Goal: Task Accomplishment & Management: Manage account settings

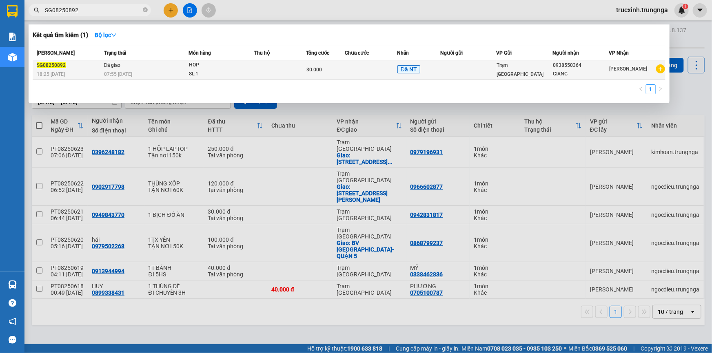
type input "SG08250892"
click at [323, 65] on div "30.000" at bounding box center [325, 69] width 38 height 9
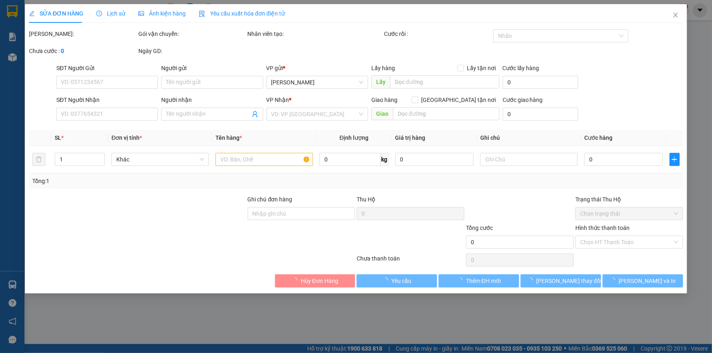
type input "0938550364"
type input "GIANG"
type input "Chuyên khoan"
type input "30.000"
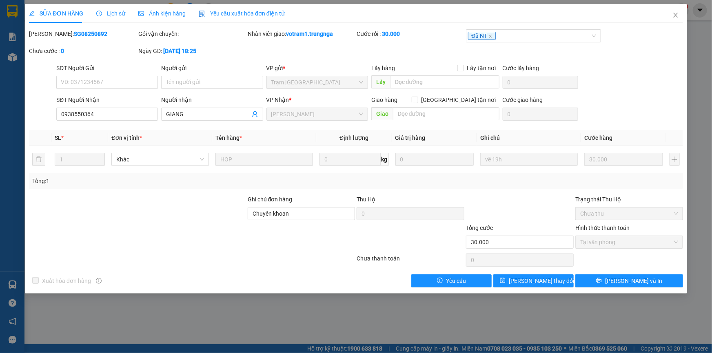
click at [119, 16] on span "Lịch sử" at bounding box center [110, 13] width 29 height 7
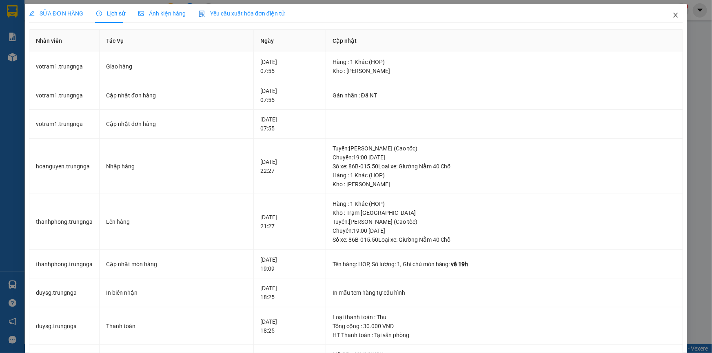
click at [672, 14] on icon "close" at bounding box center [675, 15] width 7 height 7
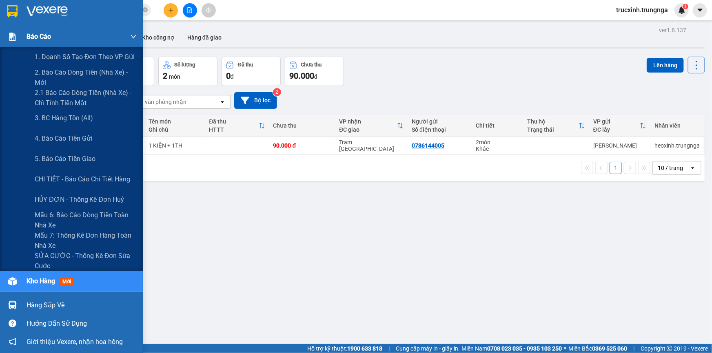
click at [43, 33] on span "Báo cáo" at bounding box center [39, 36] width 24 height 10
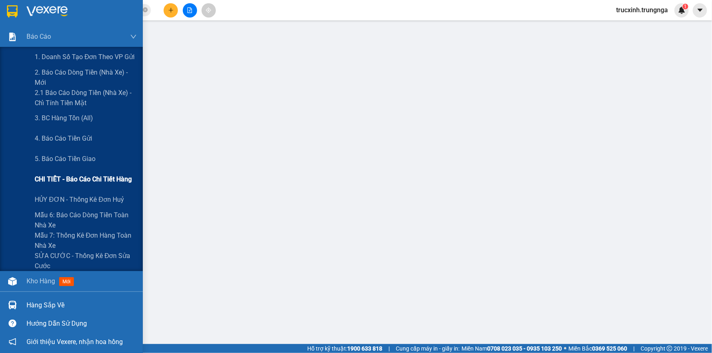
click at [80, 183] on span "CHI TIẾT - Báo cáo chi tiết hàng" at bounding box center [83, 179] width 97 height 10
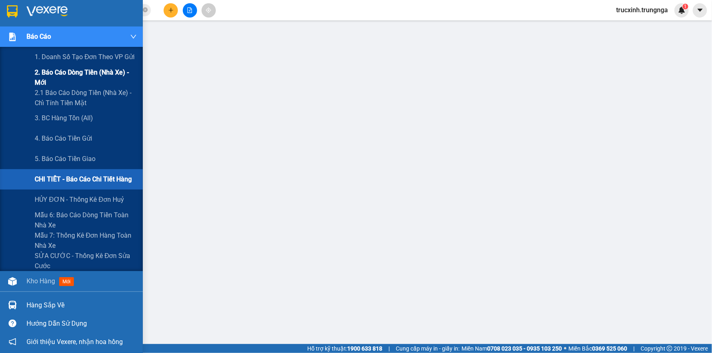
click at [73, 74] on span "2. Báo cáo dòng tiền (nhà xe) - mới" at bounding box center [86, 77] width 102 height 20
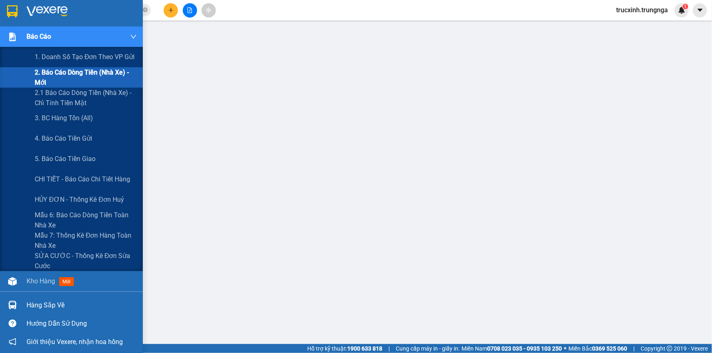
click at [41, 38] on span "Báo cáo" at bounding box center [39, 36] width 24 height 10
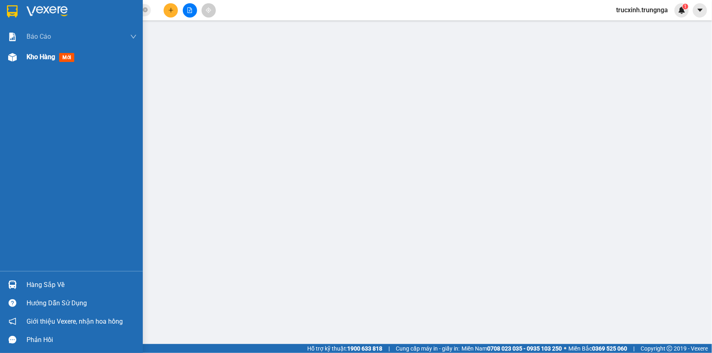
click at [9, 53] on img at bounding box center [12, 57] width 9 height 9
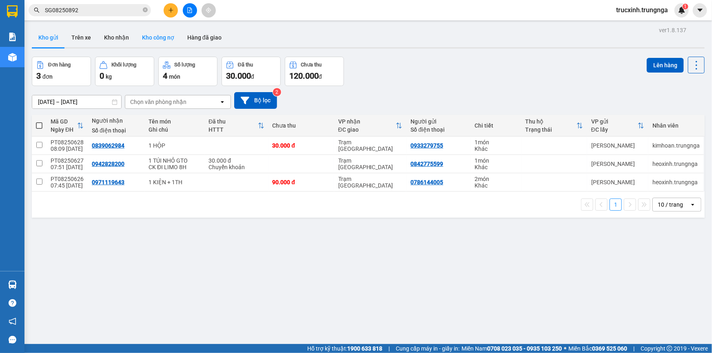
click at [156, 35] on button "Kho công nợ" at bounding box center [157, 38] width 45 height 20
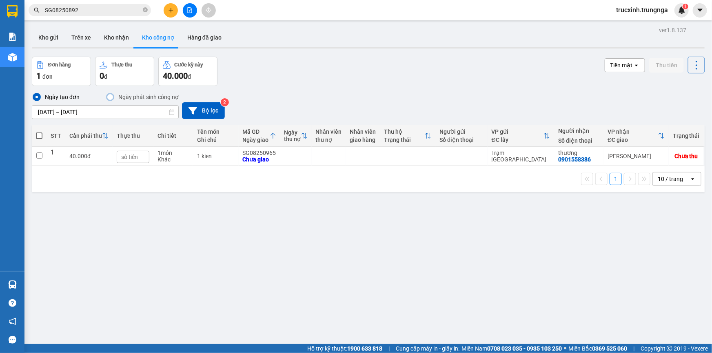
click at [689, 178] on icon "open" at bounding box center [692, 179] width 7 height 7
click at [669, 220] on div "20 / trang" at bounding box center [671, 225] width 49 height 15
drag, startPoint x: 272, startPoint y: 153, endPoint x: 241, endPoint y: 152, distance: 31.4
click at [243, 152] on div "SG08250965" at bounding box center [259, 153] width 33 height 7
checkbox input "true"
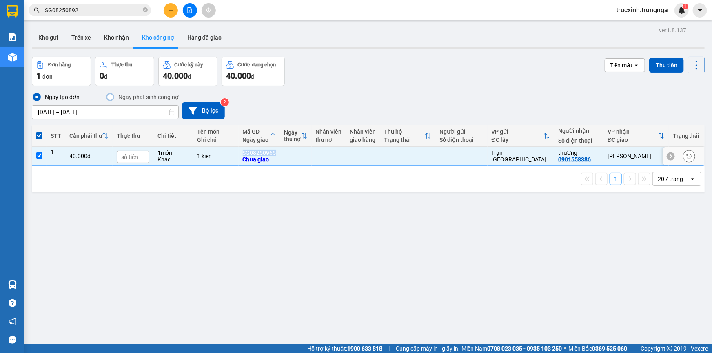
copy div "SG08250965"
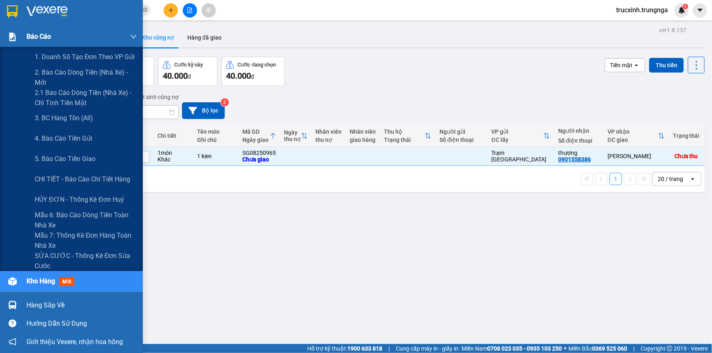
click at [23, 37] on div "Báo cáo" at bounding box center [71, 37] width 143 height 20
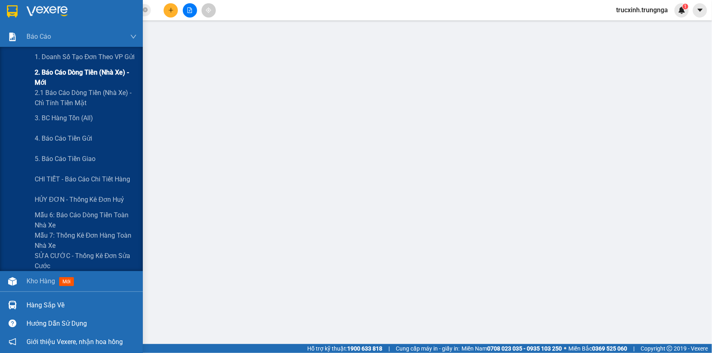
click at [69, 73] on span "2. Báo cáo dòng tiền (nhà xe) - mới" at bounding box center [86, 77] width 102 height 20
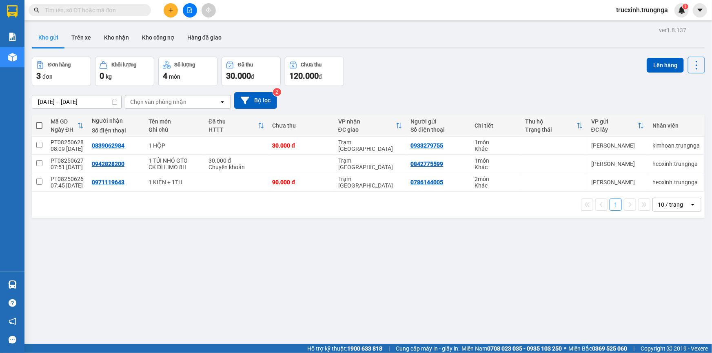
drag, startPoint x: 106, startPoint y: 10, endPoint x: 390, endPoint y: 75, distance: 291.3
click at [450, 68] on div "Đơn hàng 3 đơn [PERSON_NAME] 0 kg Số [PERSON_NAME] 4 món Đã thu 30.000 [PERSON_…" at bounding box center [368, 71] width 673 height 29
click at [159, 37] on button "Kho công nợ" at bounding box center [157, 38] width 45 height 20
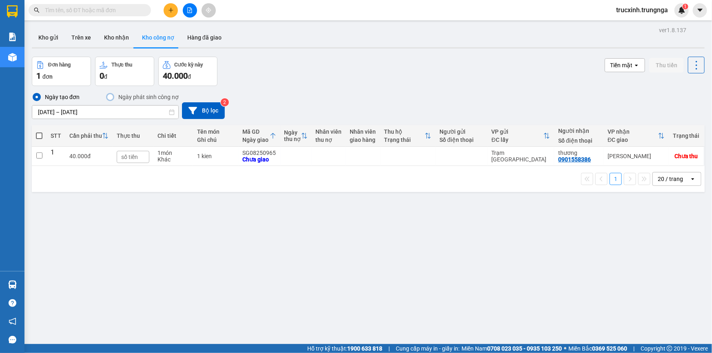
drag, startPoint x: 71, startPoint y: 15, endPoint x: 70, endPoint y: 9, distance: 5.9
paste input "SG08250965"
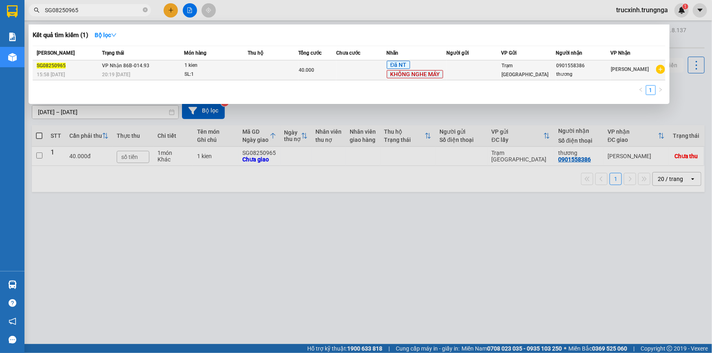
type input "SG08250965"
click at [225, 69] on div "1 kien" at bounding box center [214, 65] width 61 height 9
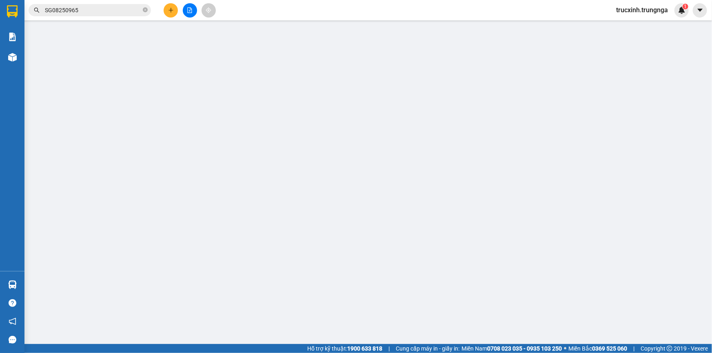
type input "0901558386"
type input "thương"
type input "CẬU GÙ GIAO TN"
type input "40.000"
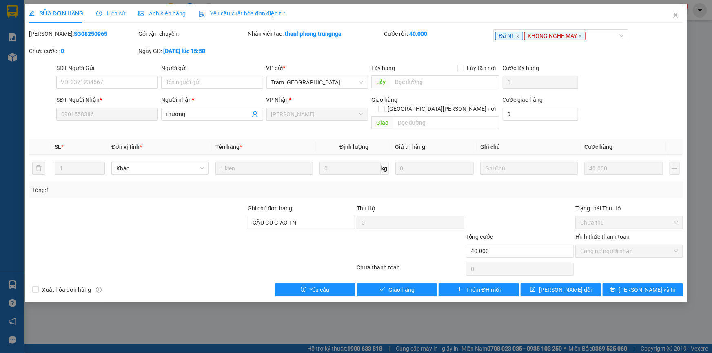
drag, startPoint x: 90, startPoint y: 34, endPoint x: 49, endPoint y: 35, distance: 40.4
click at [49, 35] on div "Mã ĐH: SG08250965" at bounding box center [83, 33] width 108 height 9
copy b "SG08250965"
click at [673, 18] on icon "close" at bounding box center [675, 15] width 7 height 7
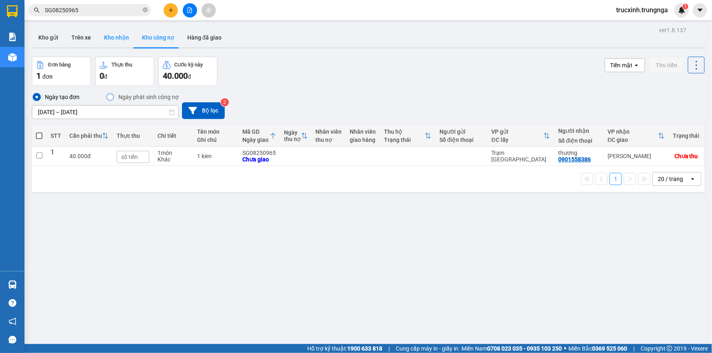
click at [114, 38] on button "Kho nhận" at bounding box center [116, 38] width 38 height 20
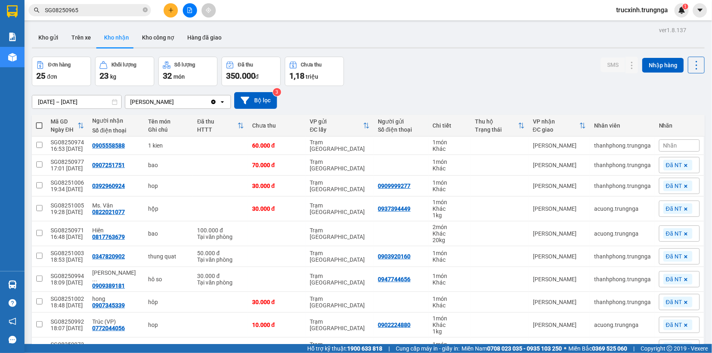
click at [73, 101] on input "[DATE] – [DATE]" at bounding box center [76, 101] width 89 height 13
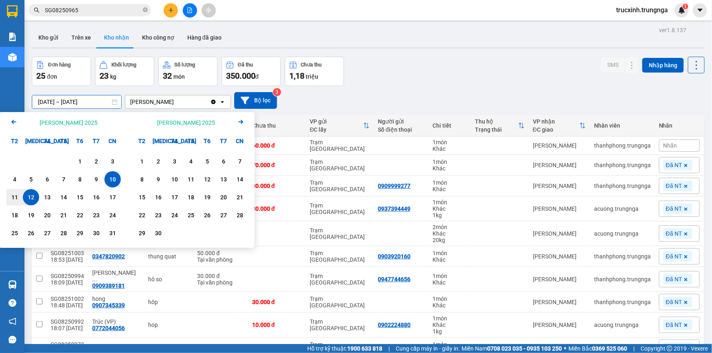
click at [13, 120] on icon "Previous month." at bounding box center [13, 122] width 5 height 4
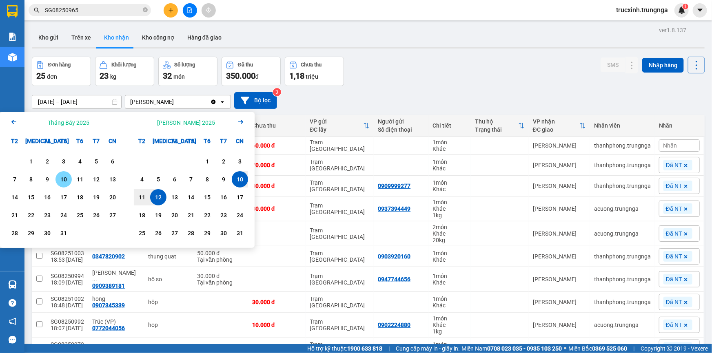
click at [60, 180] on div "10" at bounding box center [63, 180] width 11 height 10
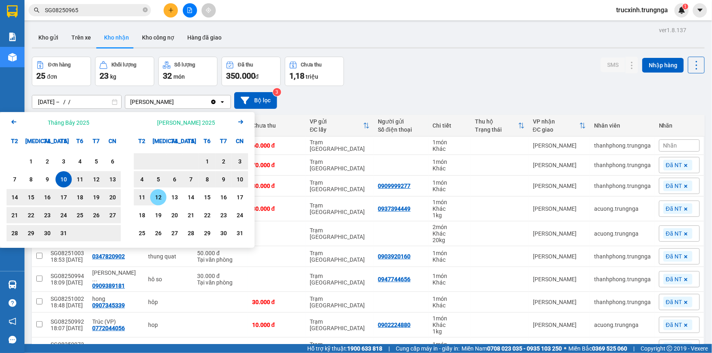
click at [155, 197] on div "12" at bounding box center [158, 198] width 11 height 10
type input "[DATE] – [DATE]"
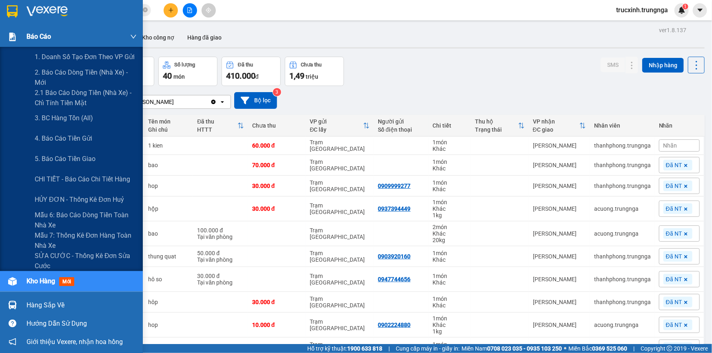
click at [44, 37] on span "Báo cáo" at bounding box center [39, 36] width 24 height 10
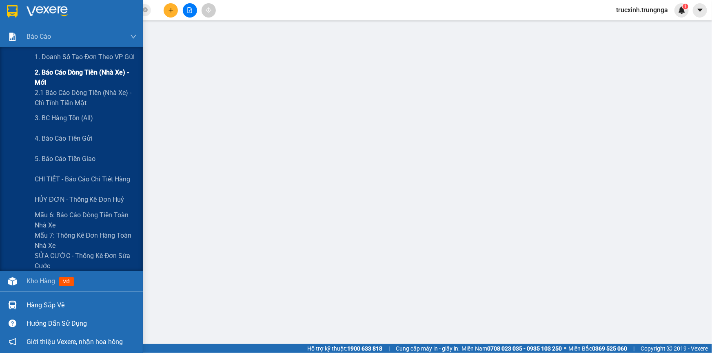
click at [73, 73] on span "2. Báo cáo dòng tiền (nhà xe) - mới" at bounding box center [86, 77] width 102 height 20
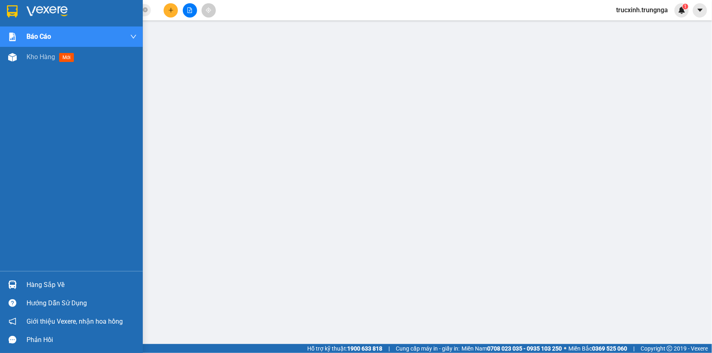
click at [57, 285] on div "Hàng sắp về" at bounding box center [82, 285] width 110 height 12
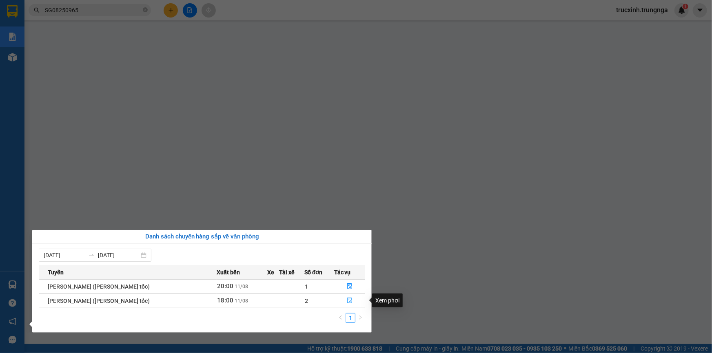
click at [348, 300] on icon "file-done" at bounding box center [350, 301] width 6 height 6
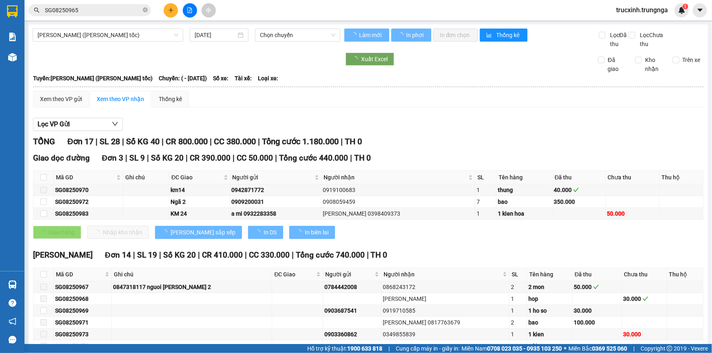
type input "[DATE]"
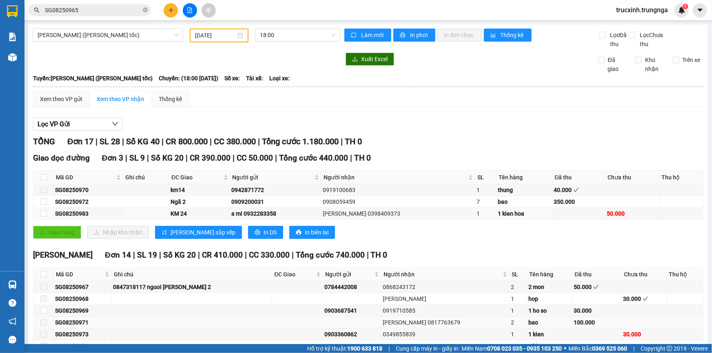
scroll to position [111, 0]
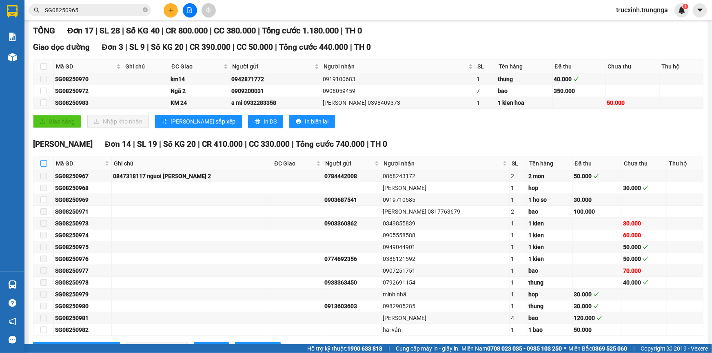
click at [42, 161] on input "checkbox" at bounding box center [43, 163] width 7 height 7
checkbox input "true"
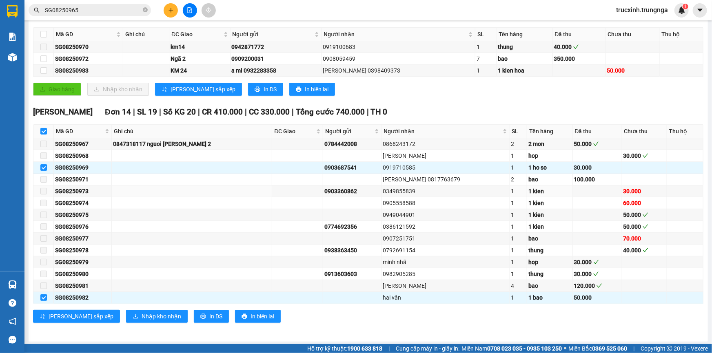
scroll to position [69, 0]
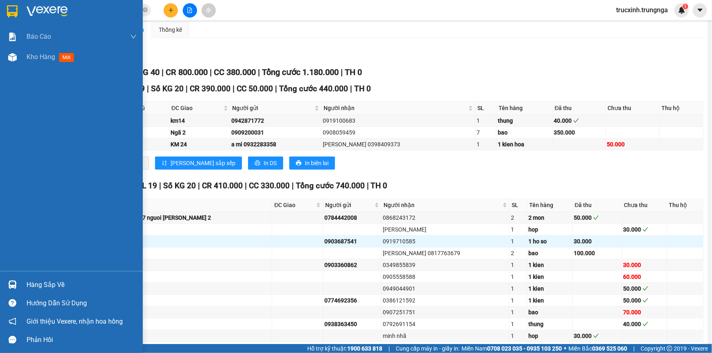
drag, startPoint x: 35, startPoint y: 284, endPoint x: 65, endPoint y: 284, distance: 30.2
click at [35, 284] on div "Hàng sắp về" at bounding box center [82, 285] width 110 height 12
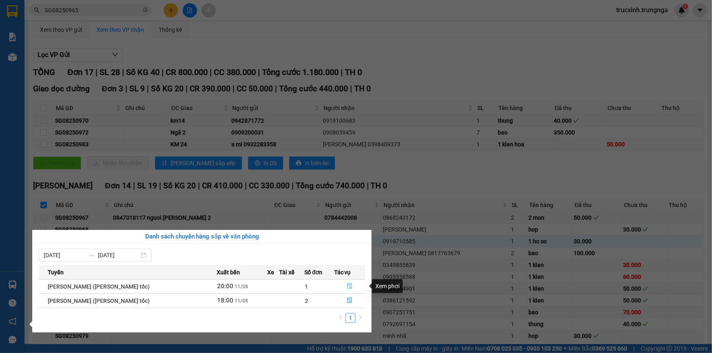
click at [348, 286] on icon "file-done" at bounding box center [350, 287] width 6 height 6
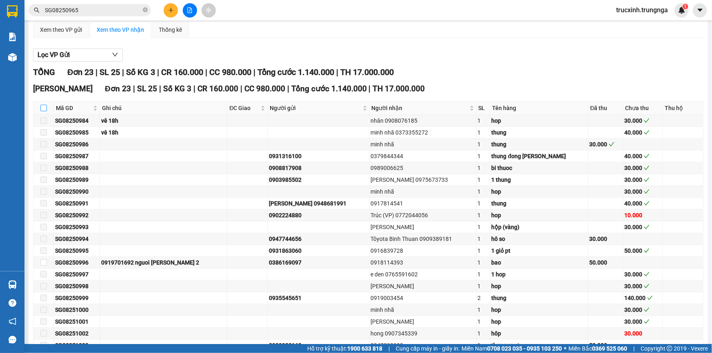
click at [41, 106] on input "checkbox" at bounding box center [43, 108] width 7 height 7
checkbox input "true"
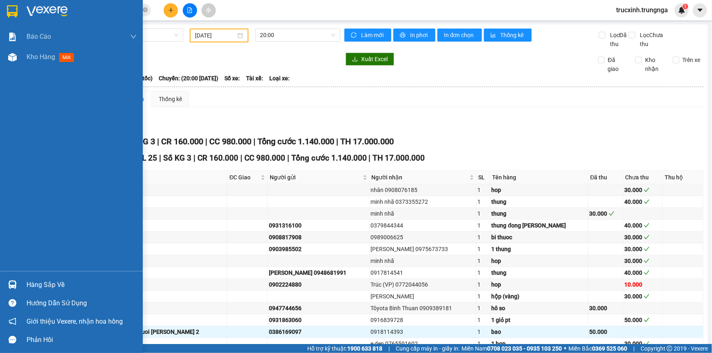
click at [60, 286] on div "Hàng sắp về" at bounding box center [82, 285] width 110 height 12
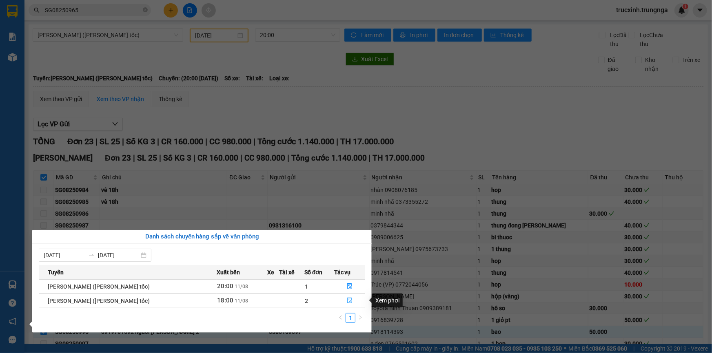
click at [349, 300] on icon "file-done" at bounding box center [350, 301] width 6 height 6
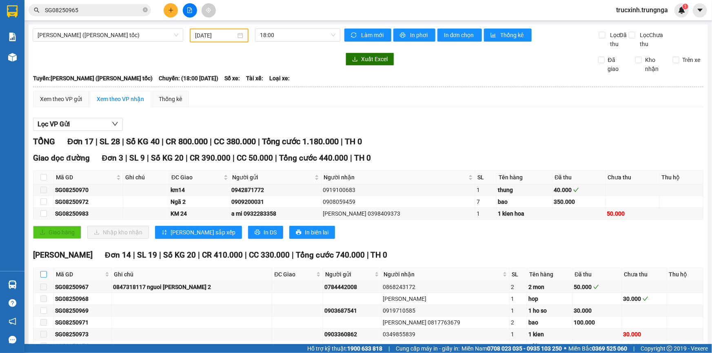
click at [44, 272] on input "checkbox" at bounding box center [43, 274] width 7 height 7
checkbox input "true"
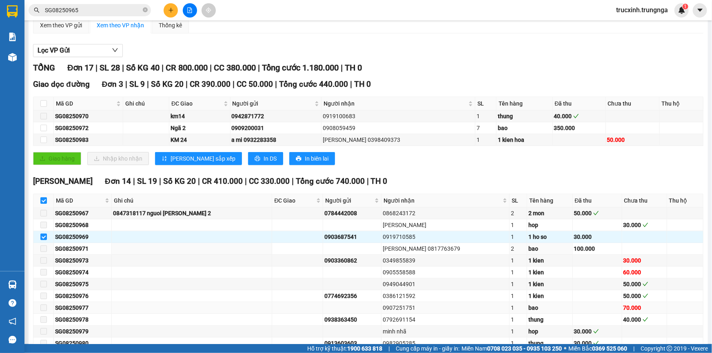
scroll to position [143, 0]
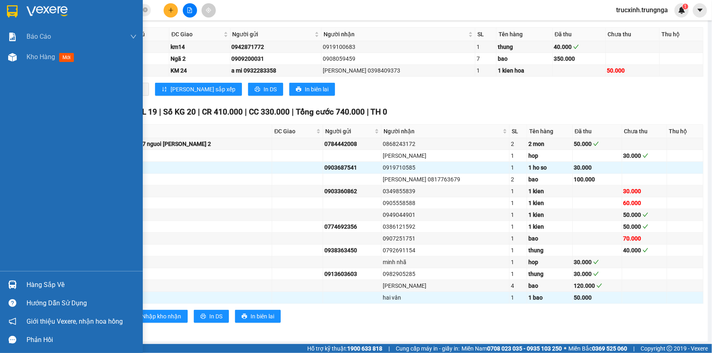
click at [53, 286] on div "Hàng sắp về" at bounding box center [82, 285] width 110 height 12
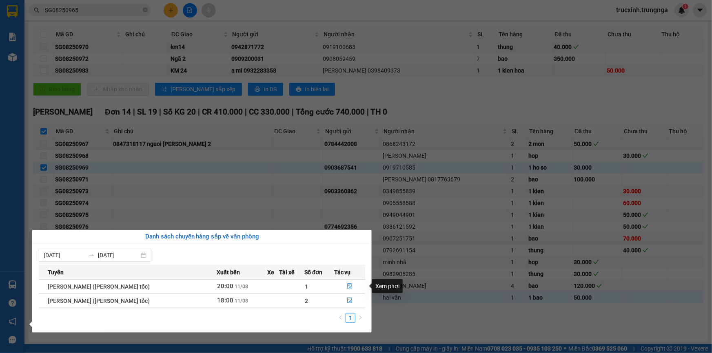
click at [347, 285] on icon "file-done" at bounding box center [350, 287] width 6 height 6
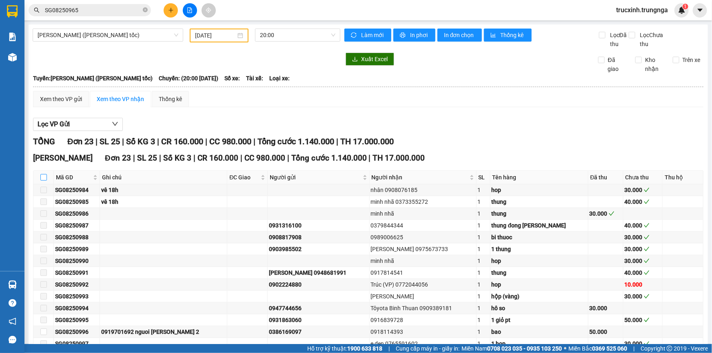
click at [43, 176] on input "checkbox" at bounding box center [43, 177] width 7 height 7
checkbox input "true"
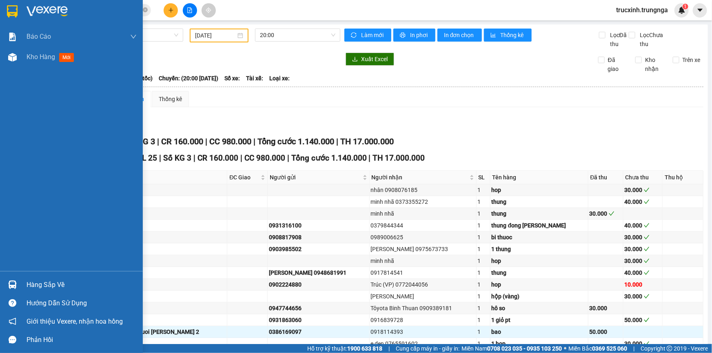
click at [46, 286] on div "Hàng sắp về" at bounding box center [82, 285] width 110 height 12
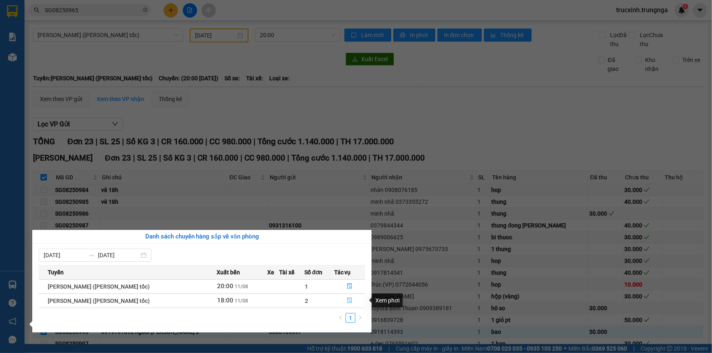
click at [350, 299] on icon "file-done" at bounding box center [350, 301] width 6 height 6
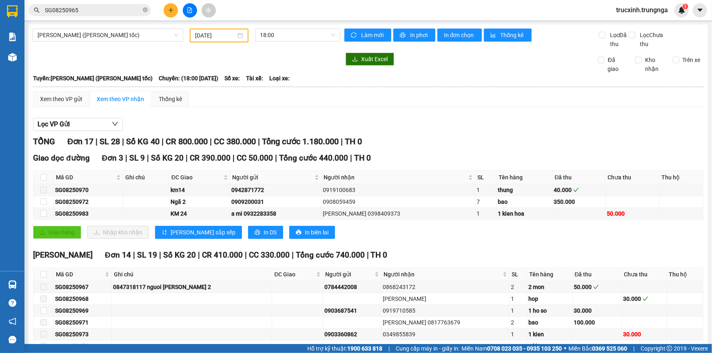
scroll to position [143, 0]
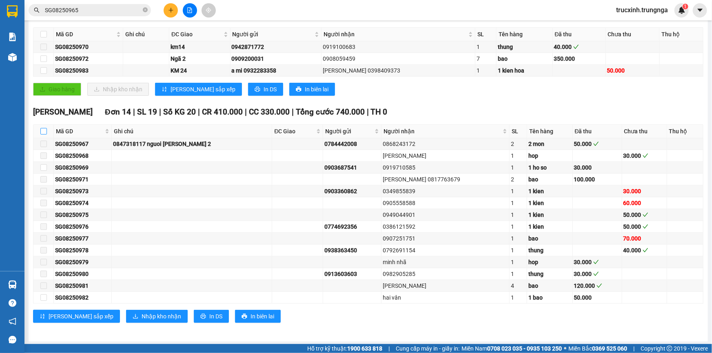
click at [46, 130] on input "checkbox" at bounding box center [43, 131] width 7 height 7
checkbox input "true"
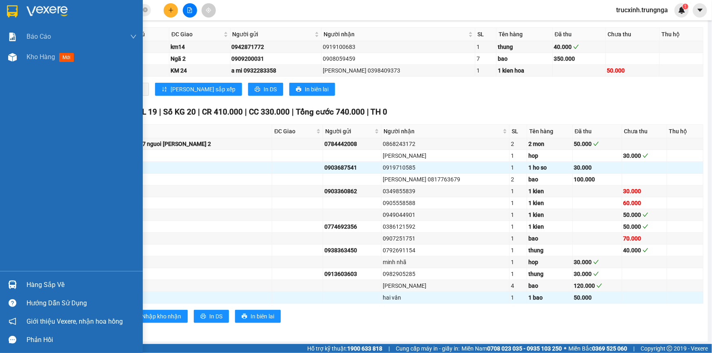
click at [40, 284] on div "Hàng sắp về" at bounding box center [82, 285] width 110 height 12
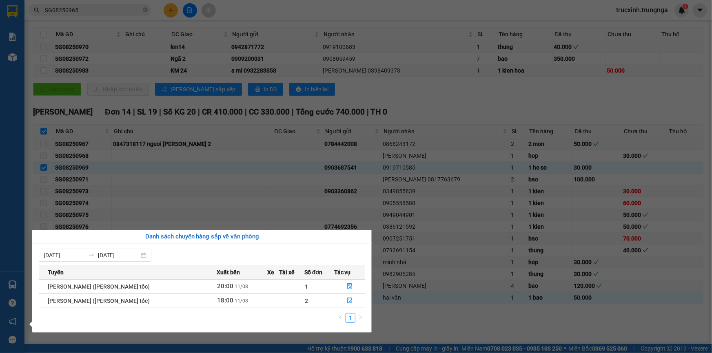
click at [410, 320] on section "Kết quả [PERSON_NAME] ( 1 ) Bộ lọc Mã ĐH Trạng thái Món hàng Thu hộ Tổng [PERSO…" at bounding box center [356, 176] width 712 height 353
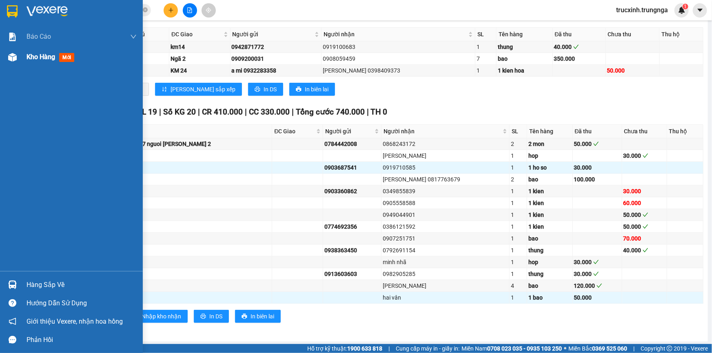
click at [49, 55] on span "Kho hàng" at bounding box center [41, 57] width 29 height 8
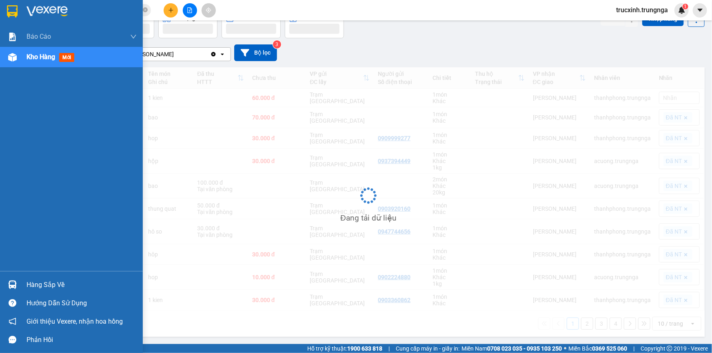
scroll to position [37, 0]
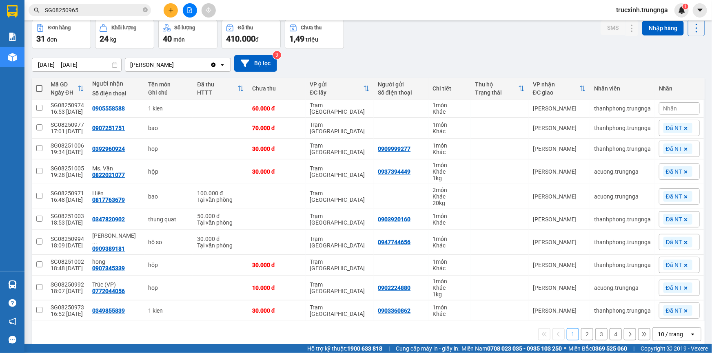
click at [321, 34] on div "1,49 [PERSON_NAME]" at bounding box center [314, 38] width 50 height 11
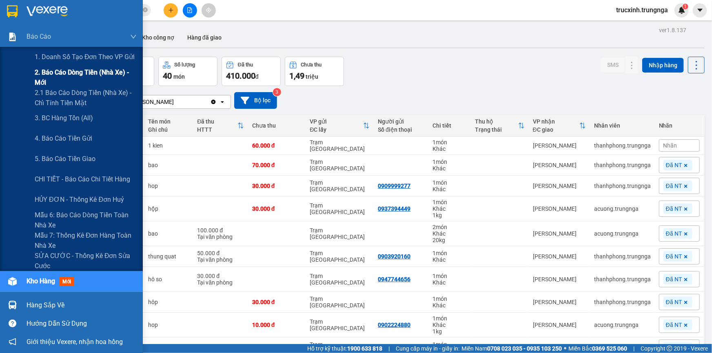
click at [61, 73] on span "2. Báo cáo dòng tiền (nhà xe) - mới" at bounding box center [86, 77] width 102 height 20
